Goal: Find specific page/section: Find specific page/section

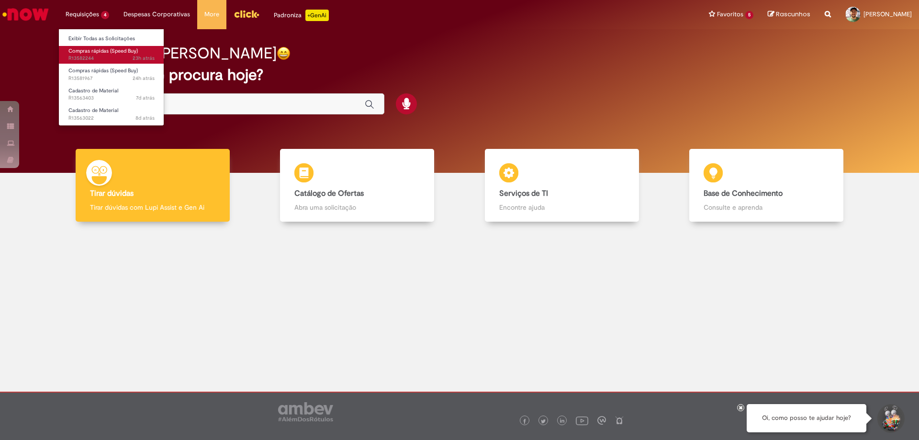
click at [88, 56] on span "23h atrás 23 horas atrás R13582244" at bounding box center [111, 59] width 86 height 8
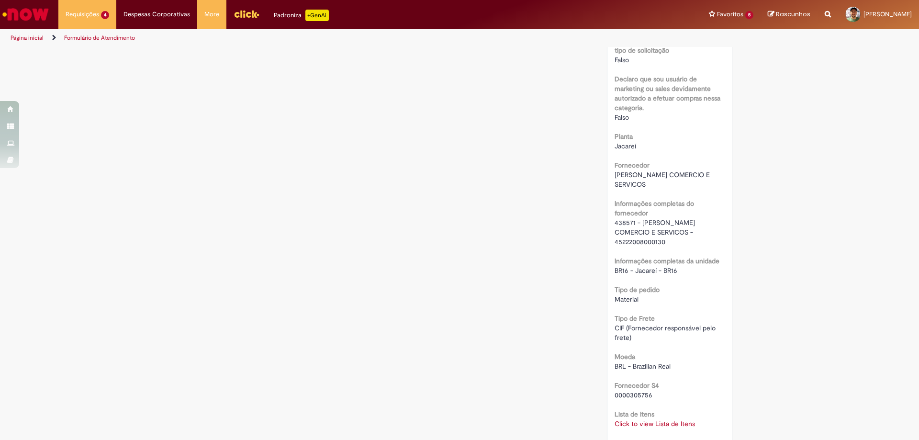
scroll to position [622, 0]
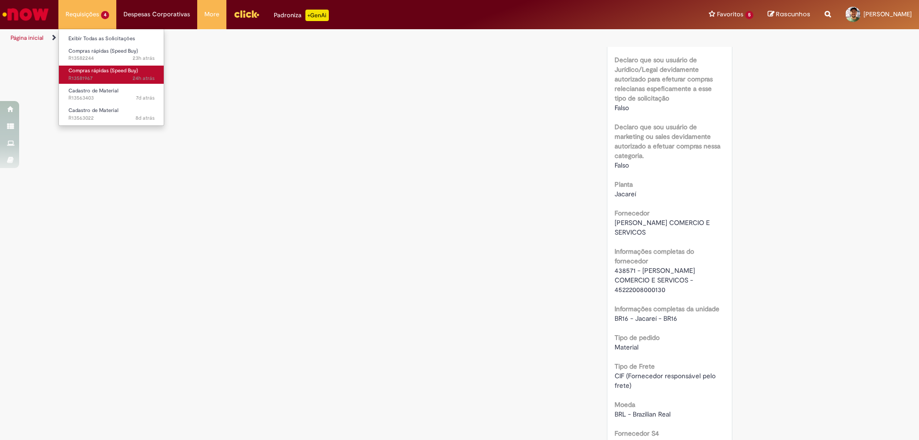
click at [94, 72] on span "Compras rápidas (Speed Buy)" at bounding box center [102, 70] width 69 height 7
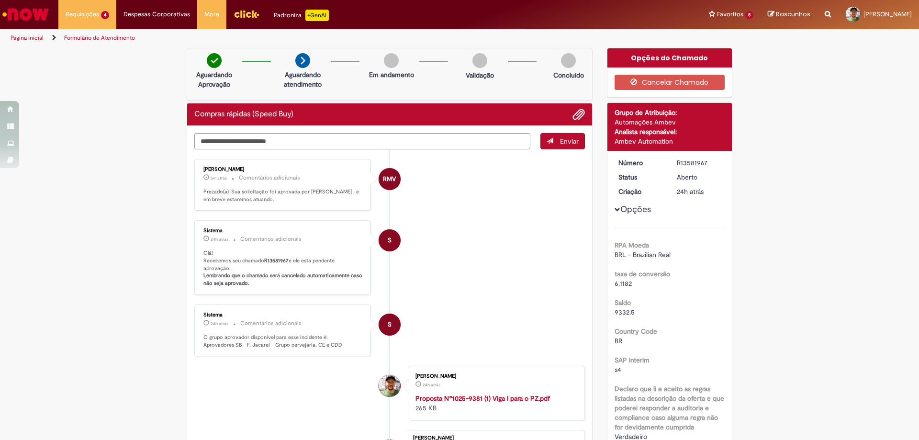
click at [34, 12] on img "Ir para a Homepage" at bounding box center [25, 14] width 49 height 19
